Goal: Browse casually

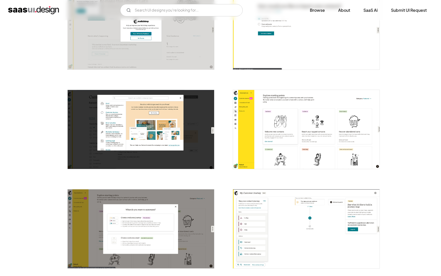
scroll to position [329, 0]
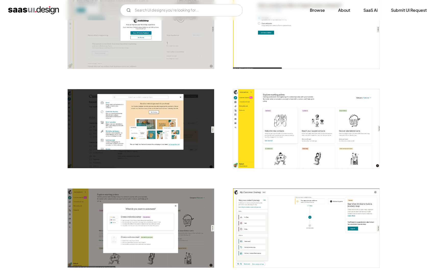
click at [291, 121] on img "open lightbox" at bounding box center [306, 128] width 147 height 79
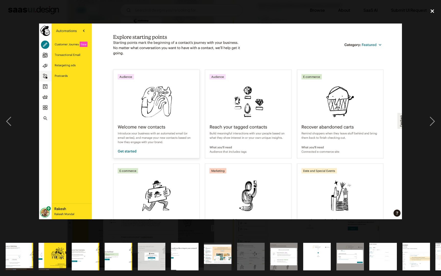
click at [431, 15] on div "close lightbox" at bounding box center [432, 11] width 17 height 11
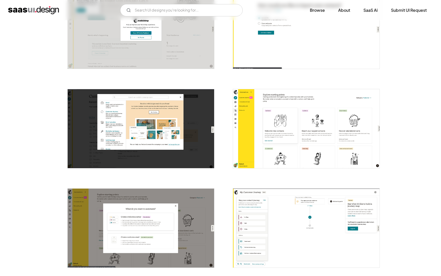
click at [363, 116] on img "open lightbox" at bounding box center [306, 128] width 147 height 79
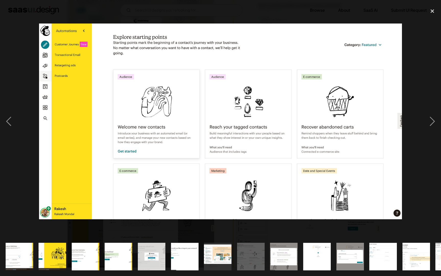
click at [413, 96] on div at bounding box center [220, 122] width 441 height 232
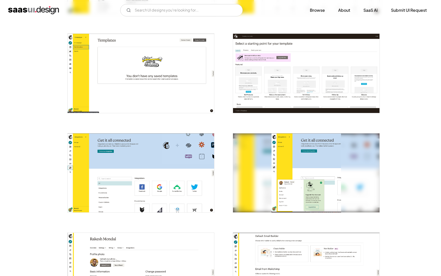
scroll to position [782, 0]
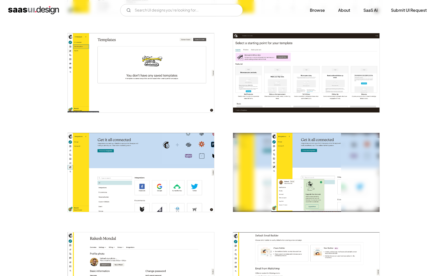
click at [344, 81] on img "open lightbox" at bounding box center [306, 72] width 147 height 79
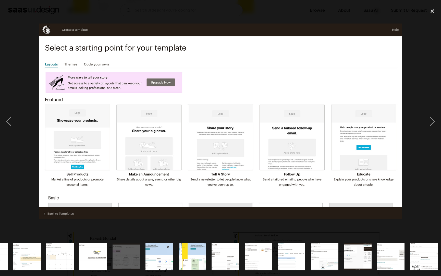
scroll to position [0, 391]
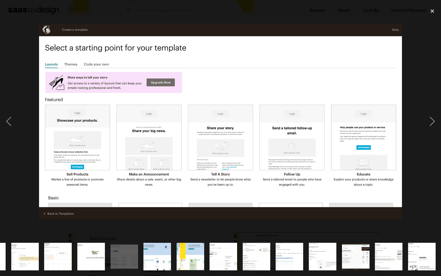
click at [404, 125] on div at bounding box center [220, 122] width 441 height 232
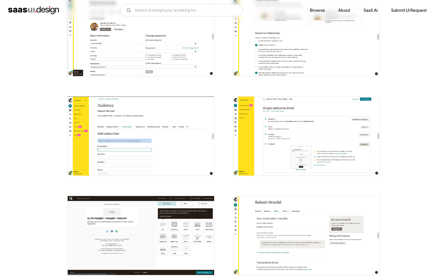
scroll to position [1019, 0]
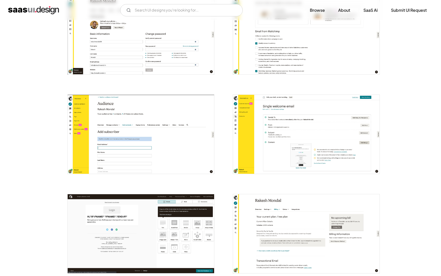
click at [330, 122] on img "open lightbox" at bounding box center [306, 134] width 147 height 79
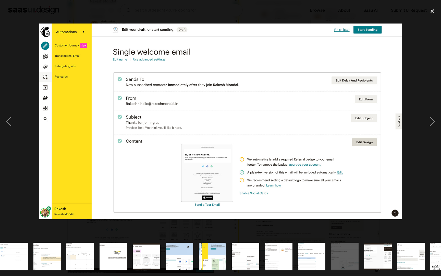
scroll to position [0, 391]
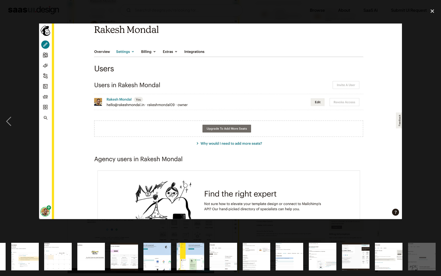
click at [427, 79] on div "next image" at bounding box center [432, 122] width 17 height 232
click at [436, 13] on div "close lightbox" at bounding box center [432, 11] width 17 height 11
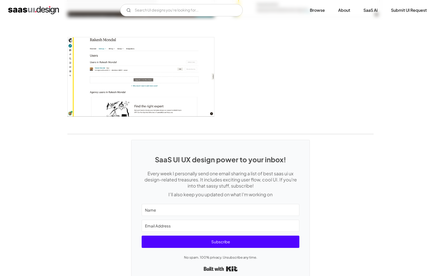
scroll to position [1269, 0]
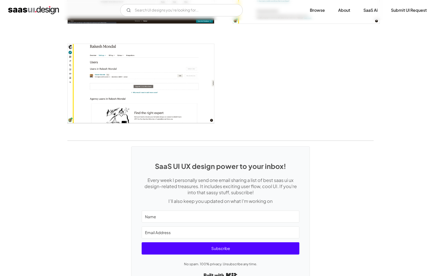
click at [200, 97] on img "open lightbox" at bounding box center [141, 83] width 147 height 79
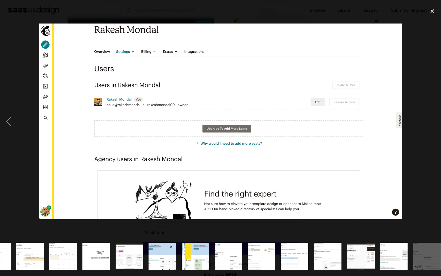
scroll to position [0, 391]
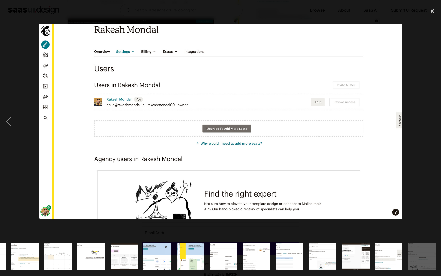
click at [403, 78] on div at bounding box center [220, 122] width 441 height 232
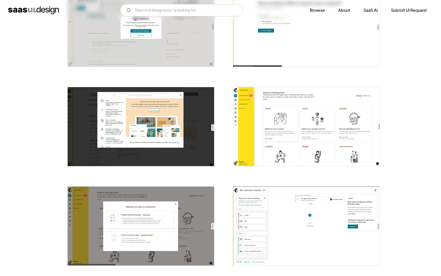
scroll to position [0, 0]
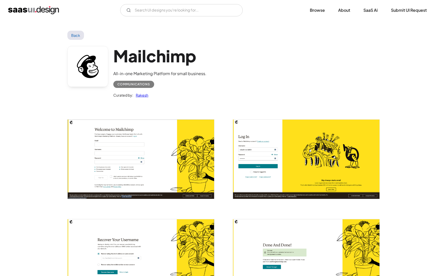
click at [69, 37] on link "Back" at bounding box center [75, 35] width 17 height 9
click at [72, 36] on link "Back" at bounding box center [75, 35] width 17 height 9
